Goal: Task Accomplishment & Management: Manage account settings

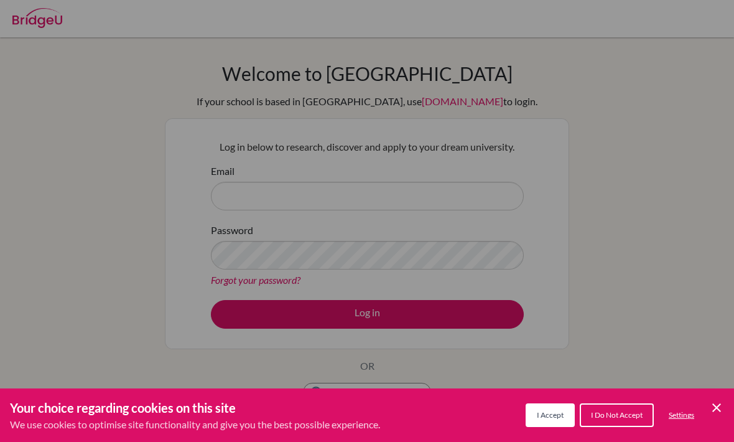
click at [342, 231] on div "Cookie Preferences" at bounding box center [367, 221] width 734 height 442
click at [715, 412] on icon "Cookie Control Close Icon" at bounding box center [716, 407] width 15 height 15
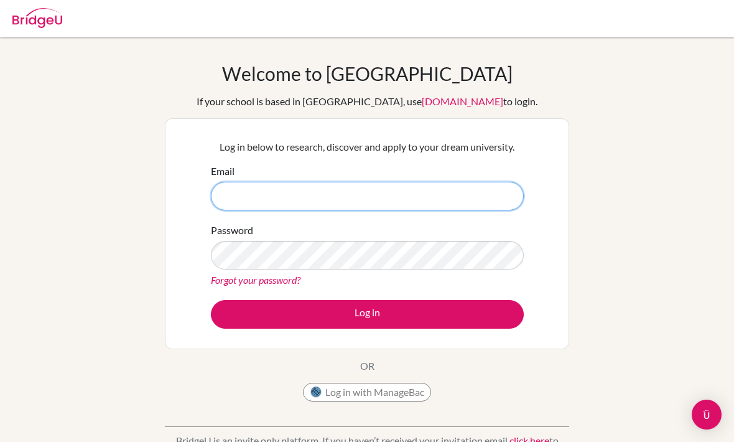
click at [404, 192] on input "Email" at bounding box center [367, 196] width 313 height 29
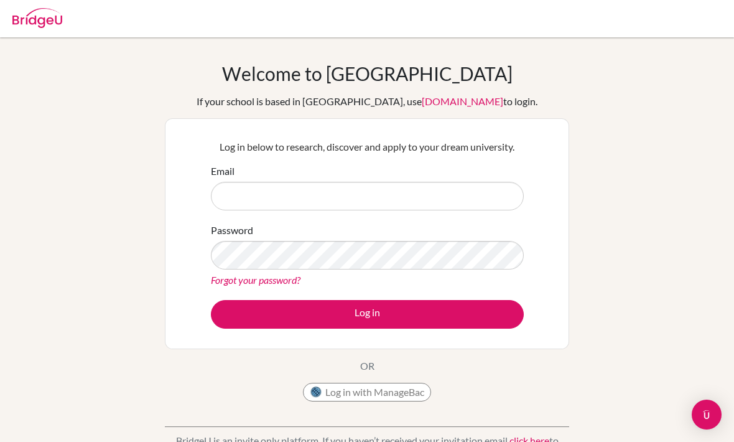
click at [385, 195] on input "Email" at bounding box center [367, 196] width 313 height 29
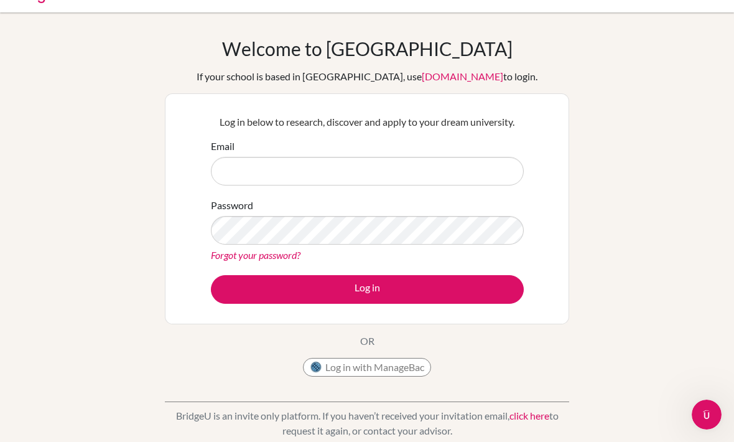
scroll to position [24, 0]
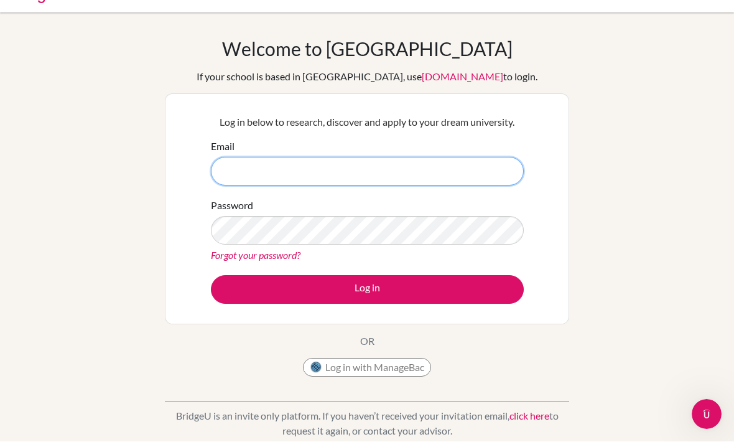
click at [475, 169] on input "Email" at bounding box center [367, 171] width 313 height 29
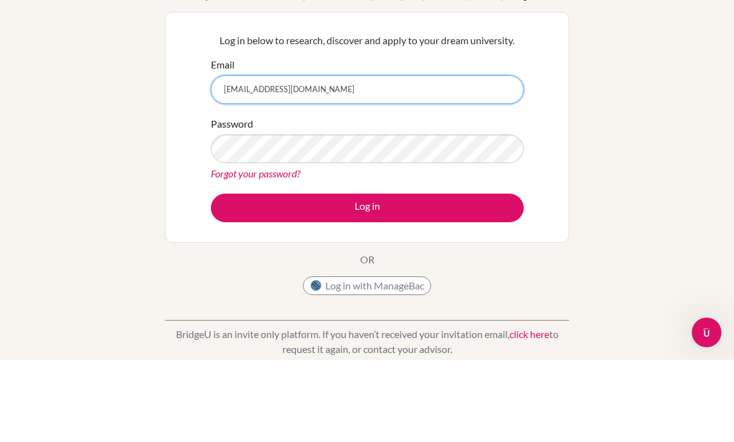
type input "[EMAIL_ADDRESS][DOMAIN_NAME]"
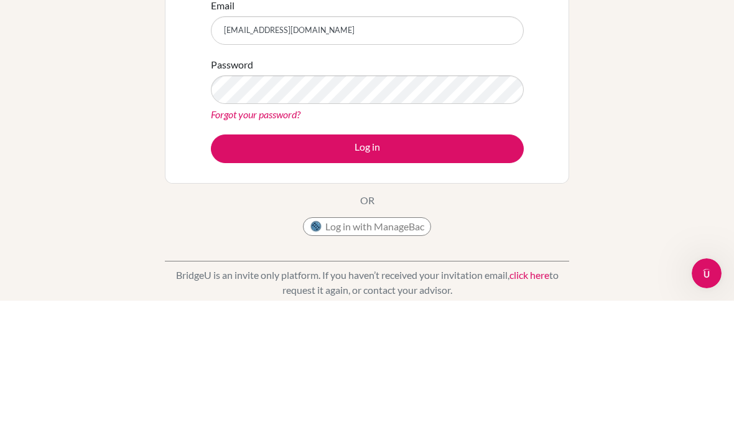
click at [237, 249] on link "Forgot your password?" at bounding box center [256, 255] width 90 height 12
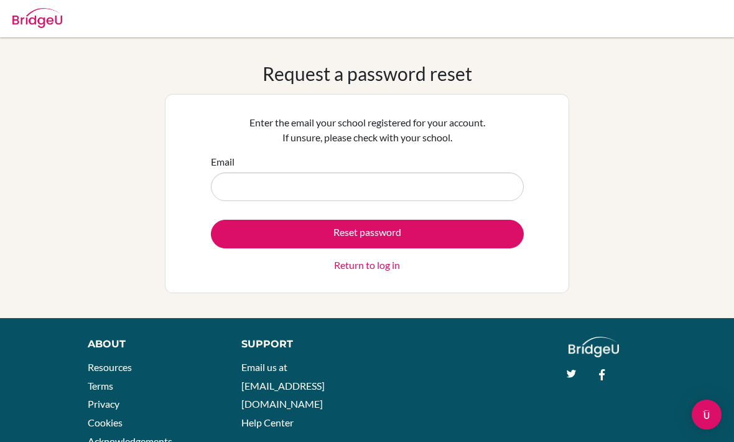
click at [246, 184] on input "Email" at bounding box center [367, 186] width 313 height 29
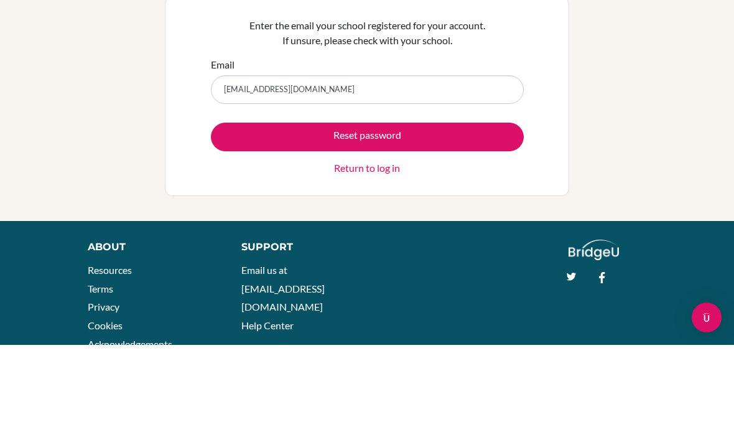
type input "[EMAIL_ADDRESS][DOMAIN_NAME]"
click at [251, 220] on button "Reset password" at bounding box center [367, 234] width 313 height 29
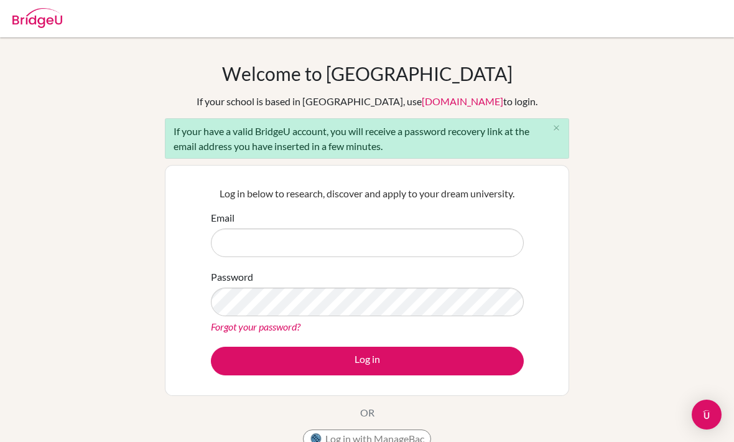
click at [565, 134] on button "close" at bounding box center [556, 128] width 25 height 19
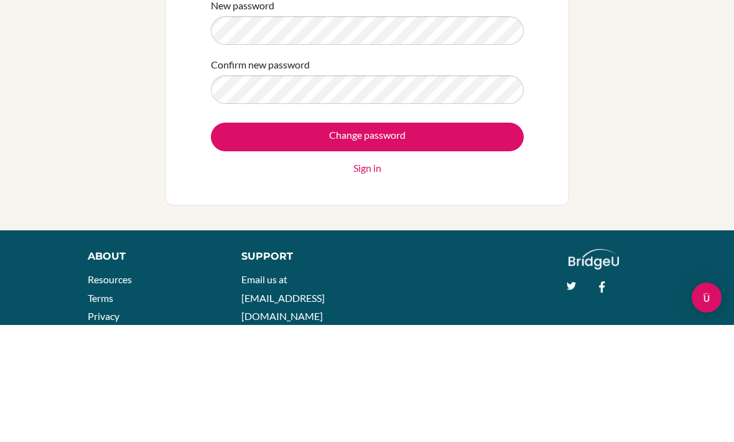
click at [234, 239] on input "Change password" at bounding box center [367, 253] width 313 height 29
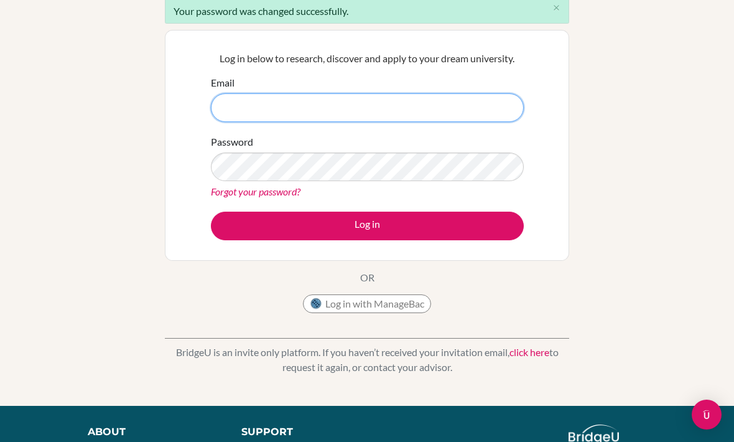
scroll to position [119, 0]
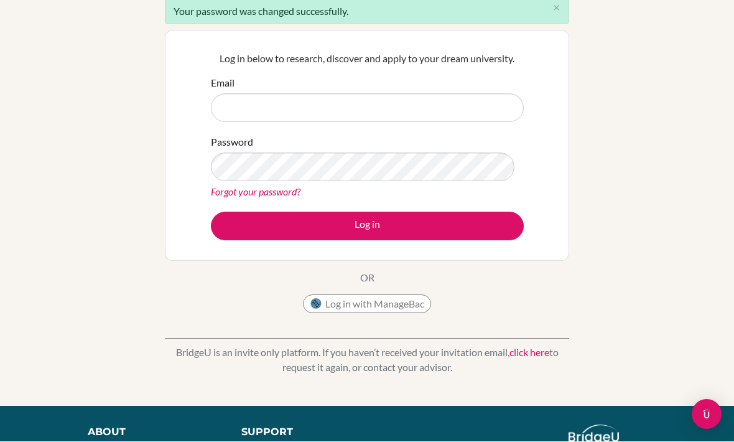
click at [608, 71] on div "Welcome to [GEOGRAPHIC_DATA] If your school is based in [GEOGRAPHIC_DATA], use …" at bounding box center [367, 162] width 734 height 438
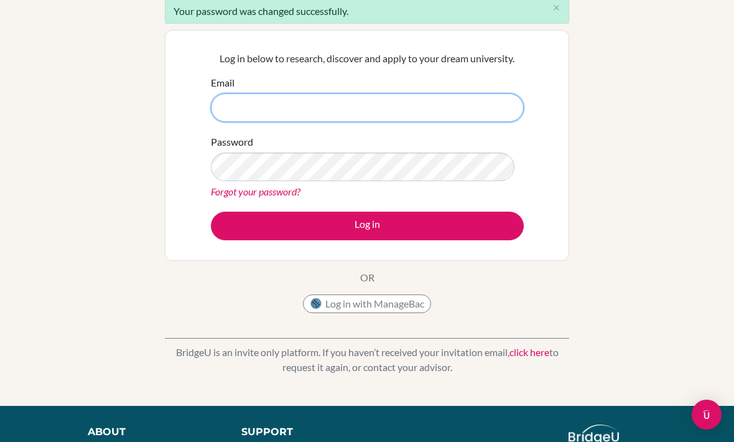
click at [467, 120] on input "Email" at bounding box center [367, 107] width 313 height 29
type input "[EMAIL_ADDRESS][DOMAIN_NAME]"
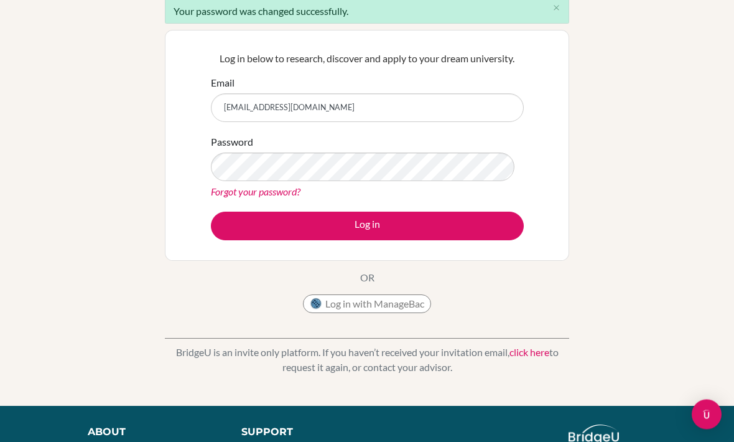
click at [439, 228] on button "Log in" at bounding box center [367, 226] width 313 height 29
